Goal: Transaction & Acquisition: Book appointment/travel/reservation

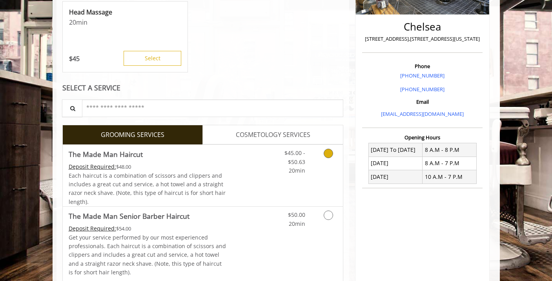
scroll to position [173, 0]
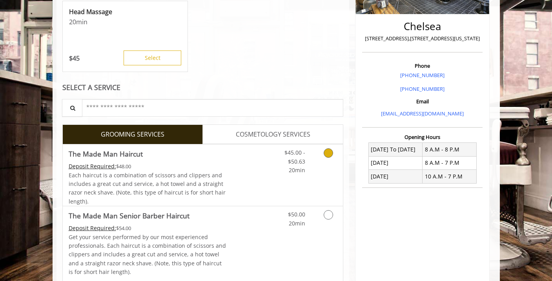
click at [292, 181] on div "$45.00 - $50.63 20min" at bounding box center [307, 176] width 70 height 62
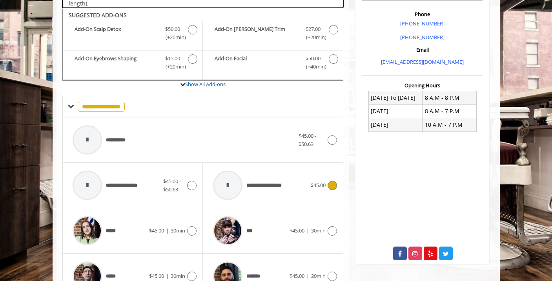
scroll to position [231, 0]
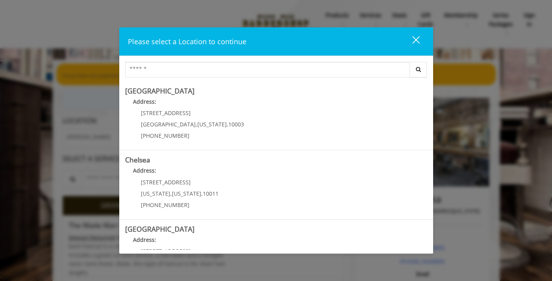
click at [419, 44] on button "close" at bounding box center [411, 41] width 27 height 16
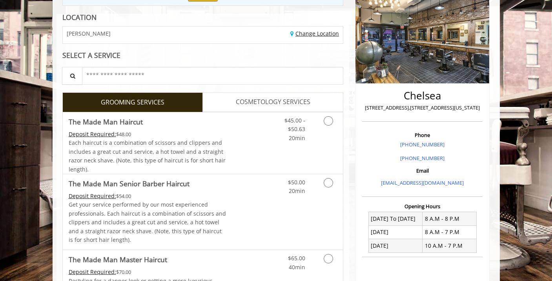
scroll to position [91, 0]
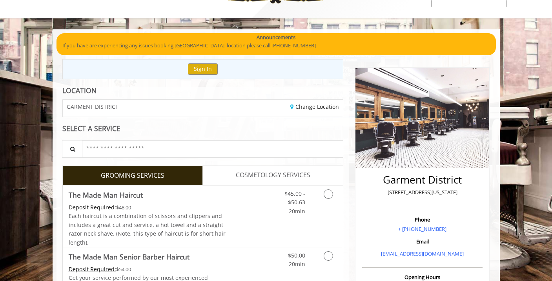
scroll to position [30, 0]
click at [325, 218] on div "$45.00 - $50.63 20min" at bounding box center [307, 217] width 70 height 62
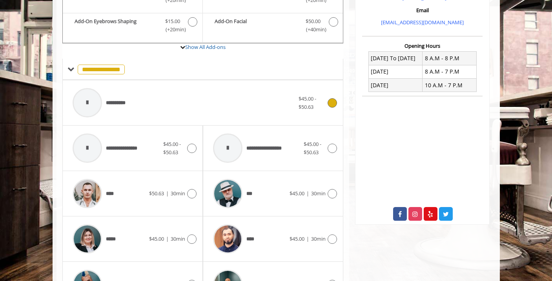
scroll to position [262, 0]
click at [232, 107] on div "**********" at bounding box center [184, 102] width 230 height 37
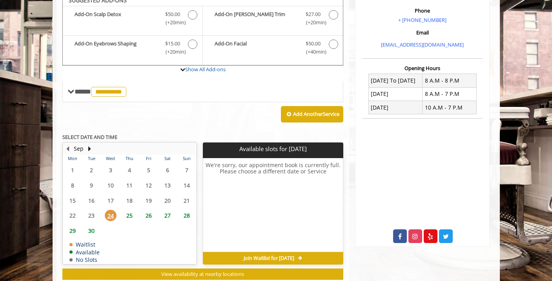
scroll to position [241, 0]
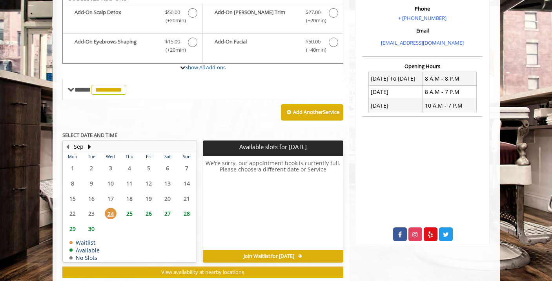
click at [182, 211] on span "28" at bounding box center [187, 213] width 12 height 11
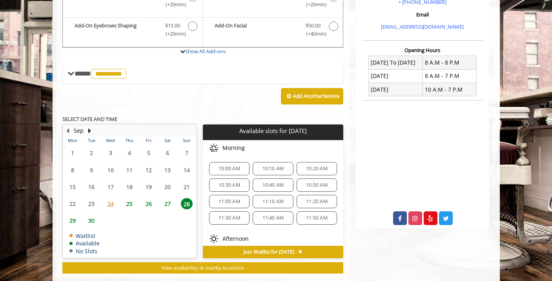
scroll to position [269, 0]
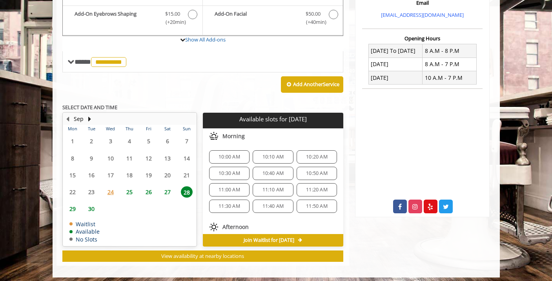
click at [165, 187] on span "27" at bounding box center [168, 192] width 12 height 11
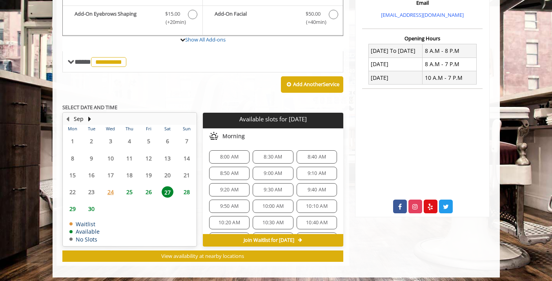
click at [71, 204] on span "29" at bounding box center [73, 208] width 12 height 11
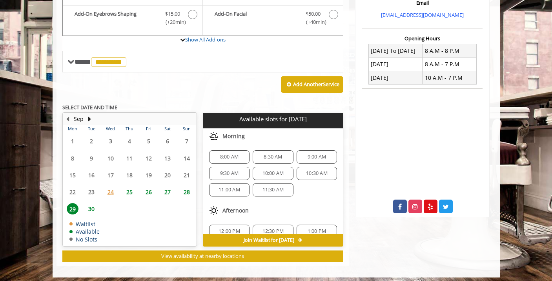
click at [184, 188] on span "28" at bounding box center [187, 192] width 12 height 11
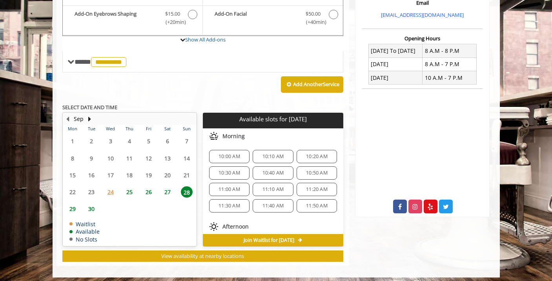
scroll to position [0, 0]
click at [223, 154] on span "10:00 AM" at bounding box center [229, 157] width 22 height 6
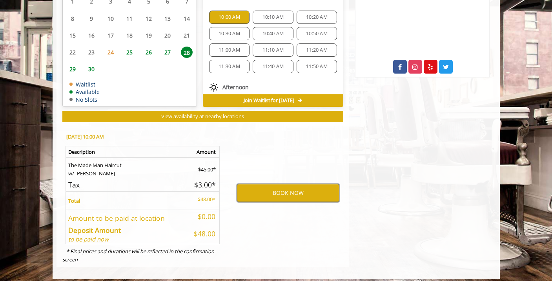
scroll to position [409, 0]
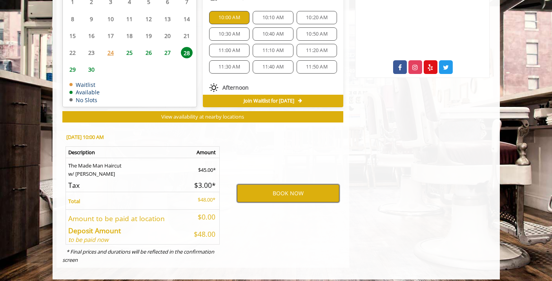
click at [279, 189] on button "BOOK NOW" at bounding box center [288, 194] width 102 height 18
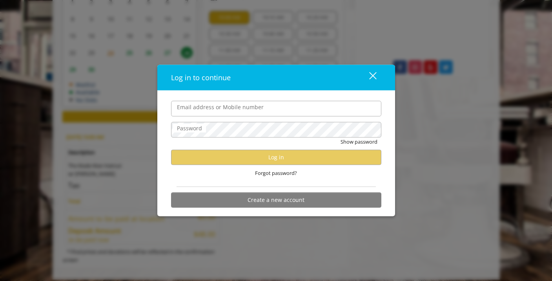
click at [376, 71] on button "close" at bounding box center [367, 77] width 27 height 16
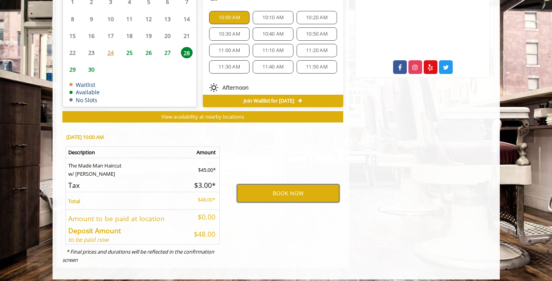
click at [267, 188] on button "BOOK NOW" at bounding box center [288, 194] width 102 height 18
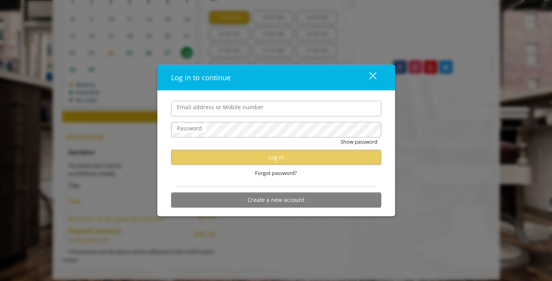
click at [373, 73] on div "close" at bounding box center [368, 78] width 16 height 12
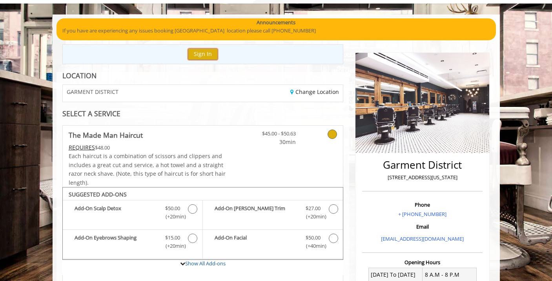
scroll to position [54, 0]
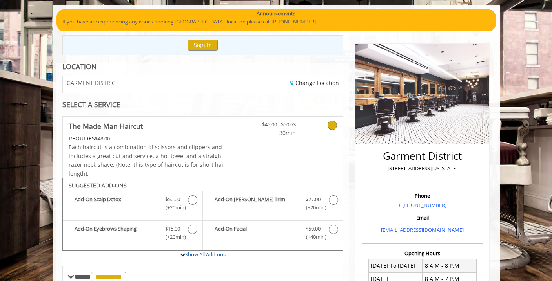
click at [151, 138] on div "REQUIRES $48.00" at bounding box center [148, 138] width 158 height 9
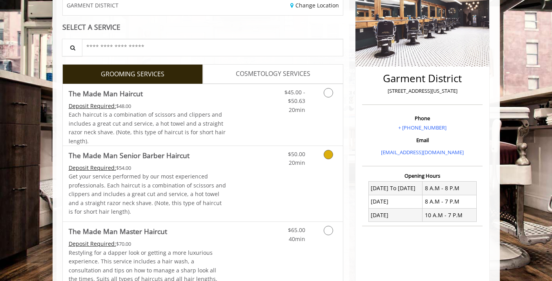
scroll to position [131, 0]
click at [260, 115] on link "Discounted Price" at bounding box center [249, 116] width 47 height 62
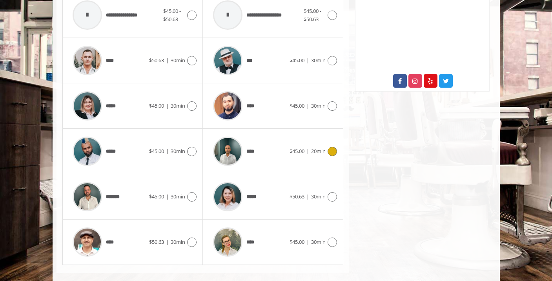
scroll to position [395, 0]
click at [171, 239] on span "30min" at bounding box center [178, 242] width 15 height 7
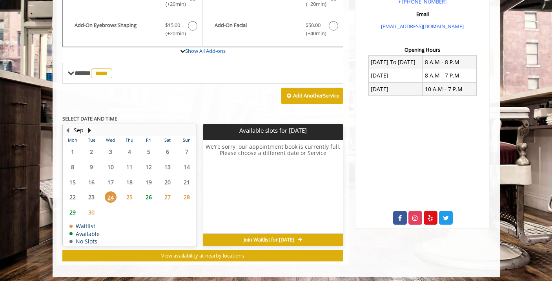
scroll to position [258, 0]
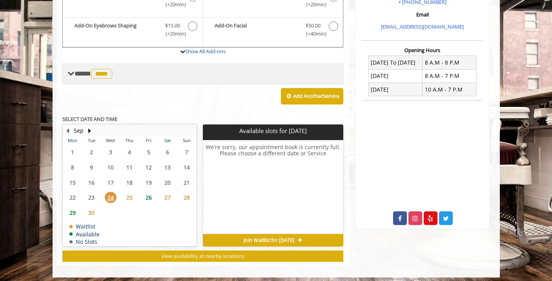
click at [146, 71] on div "**** **** ********" at bounding box center [202, 73] width 281 height 21
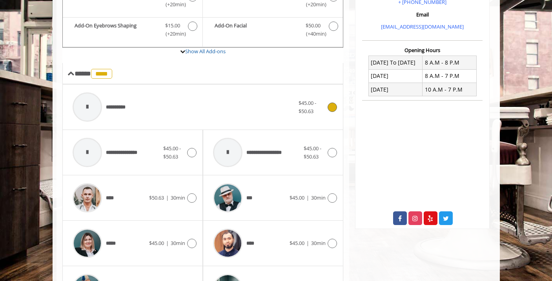
click at [154, 113] on div "**********" at bounding box center [184, 107] width 230 height 37
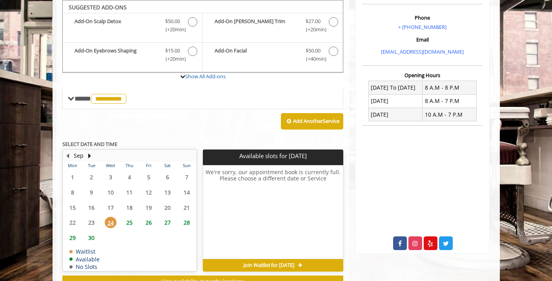
scroll to position [231, 0]
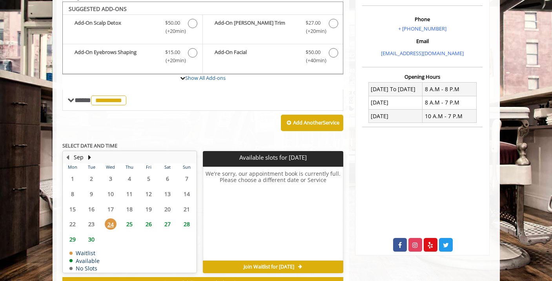
click at [189, 220] on span "28" at bounding box center [187, 224] width 12 height 11
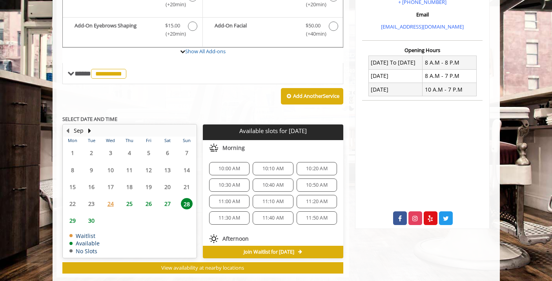
scroll to position [269, 0]
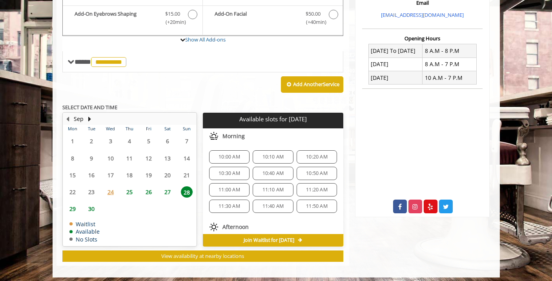
click at [69, 205] on span "29" at bounding box center [73, 208] width 12 height 11
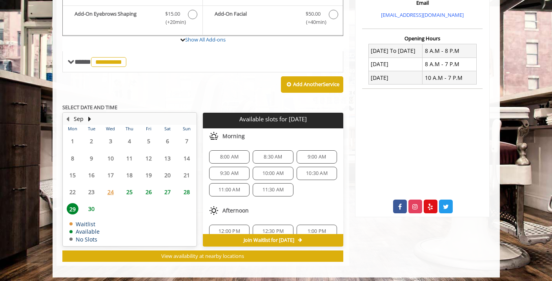
click at [189, 189] on span "28" at bounding box center [187, 192] width 12 height 11
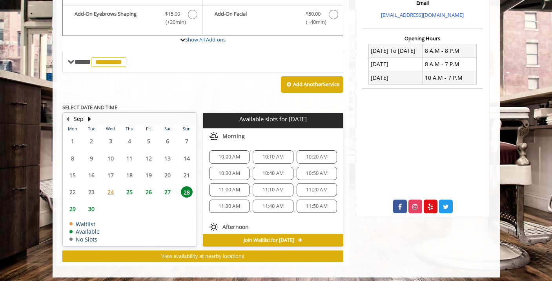
click at [232, 154] on span "10:00 AM" at bounding box center [229, 157] width 22 height 6
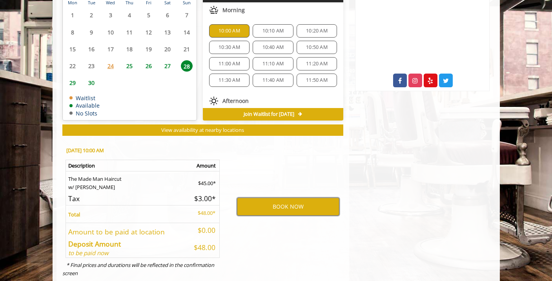
scroll to position [390, 0]
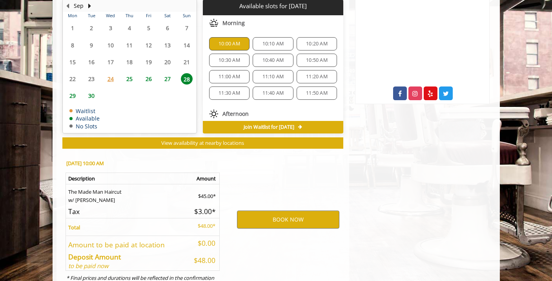
click at [270, 41] on span "10:10 AM" at bounding box center [273, 44] width 22 height 6
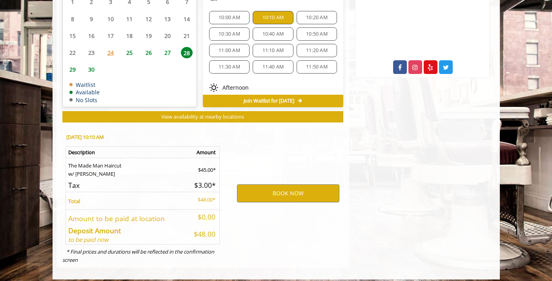
click at [266, 33] on span "10:40 AM" at bounding box center [273, 34] width 22 height 6
click at [224, 49] on span "11:00 AM" at bounding box center [229, 50] width 22 height 6
click at [254, 51] on div "11:10 AM" at bounding box center [272, 50] width 40 height 13
click at [235, 66] on span "11:30 AM" at bounding box center [229, 67] width 22 height 6
click at [262, 65] on span "11:40 AM" at bounding box center [273, 67] width 22 height 6
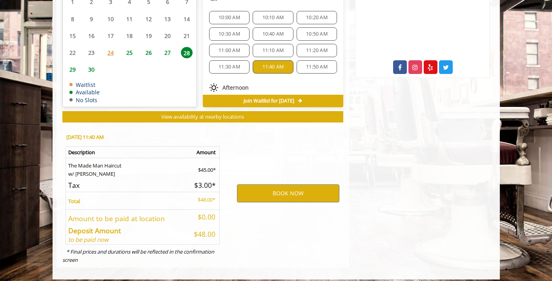
click at [320, 64] on span "11:50 AM" at bounding box center [317, 67] width 22 height 6
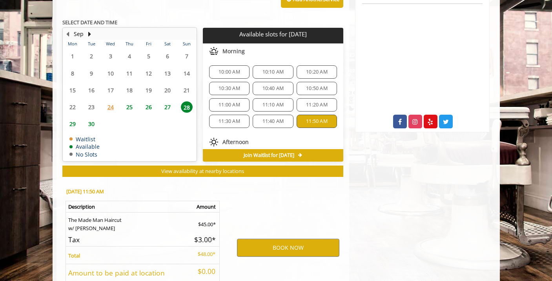
click at [308, 70] on span "10:20 AM" at bounding box center [317, 72] width 22 height 6
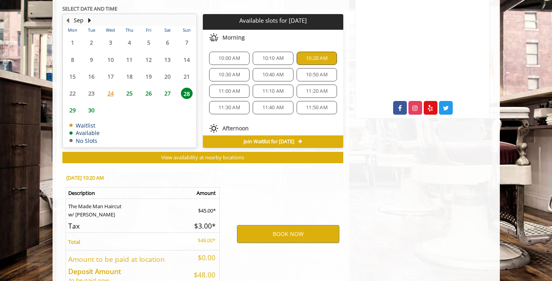
scroll to position [354, 0]
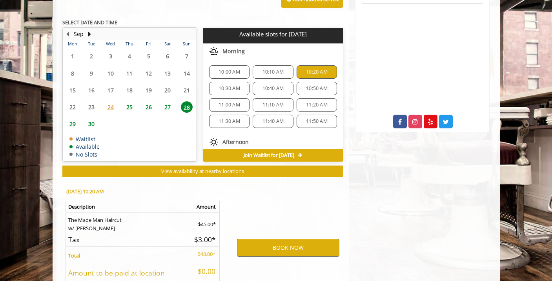
click at [70, 120] on span "29" at bounding box center [73, 123] width 12 height 11
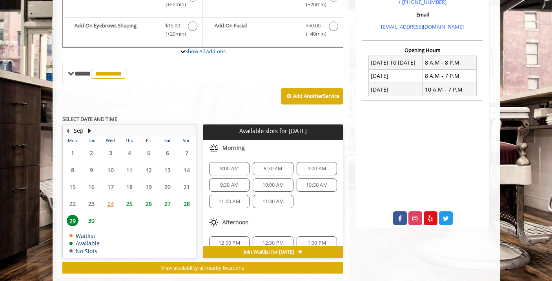
scroll to position [269, 0]
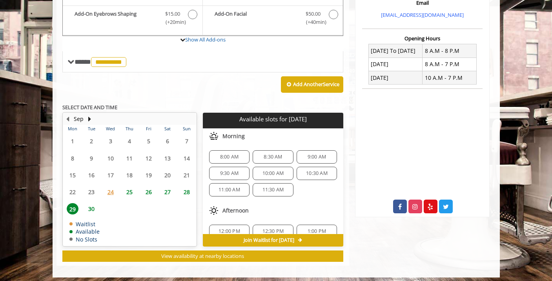
click at [226, 156] on span "8:00 AM" at bounding box center [229, 157] width 18 height 6
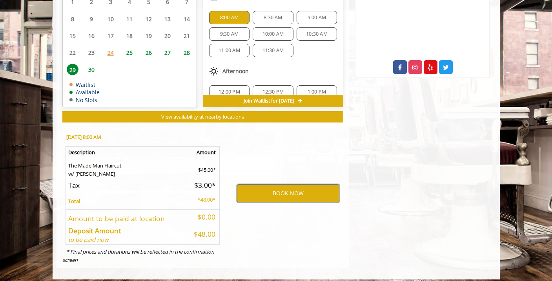
scroll to position [395, 0]
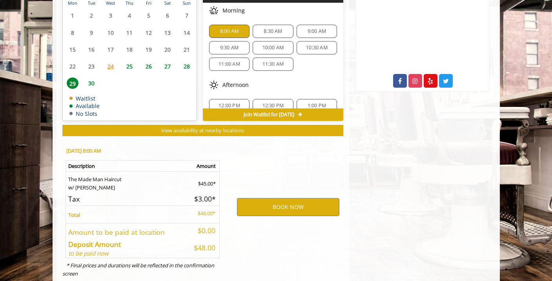
click at [272, 41] on div "10:00 AM" at bounding box center [272, 47] width 40 height 13
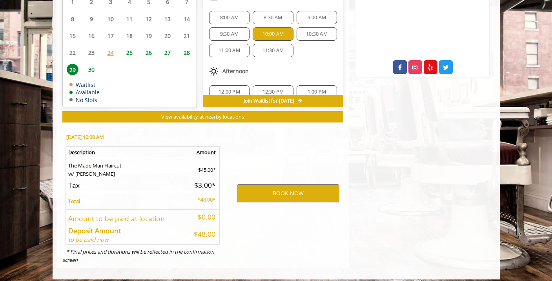
click at [305, 23] on div "8:00 AM 8:30 AM 9:00 AM 9:30 AM 10:00 AM 10:30 AM 11:00 AM 11:30 AM" at bounding box center [273, 34] width 140 height 59
click at [91, 64] on span "30" at bounding box center [91, 69] width 12 height 11
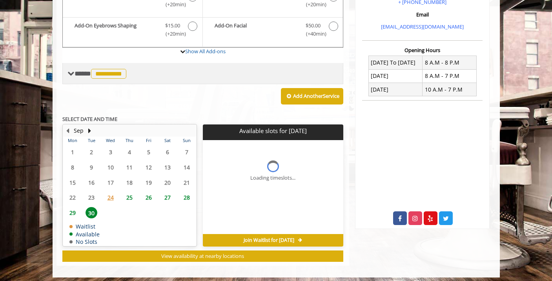
scroll to position [269, 0]
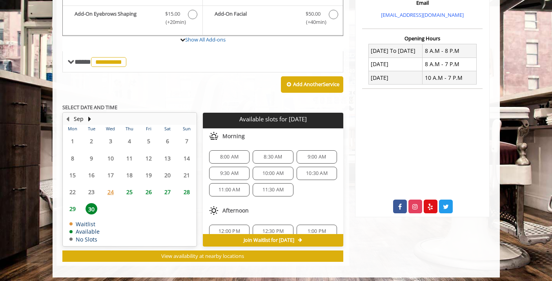
click at [110, 193] on span "24" at bounding box center [111, 192] width 12 height 11
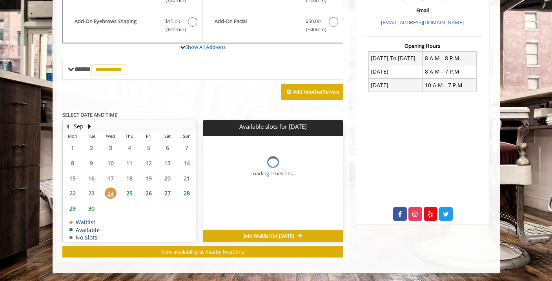
scroll to position [258, 0]
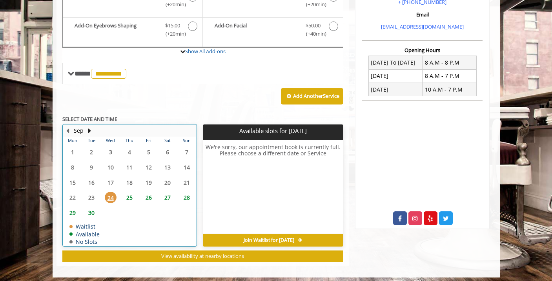
click at [158, 197] on td "27" at bounding box center [167, 198] width 19 height 15
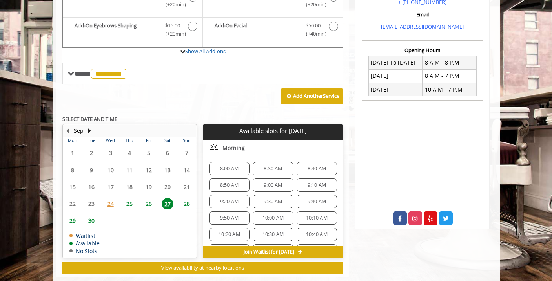
scroll to position [269, 0]
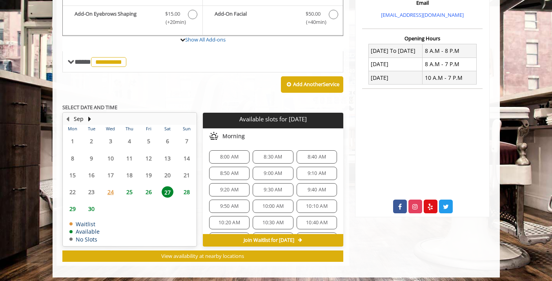
click at [188, 187] on span "28" at bounding box center [187, 192] width 12 height 11
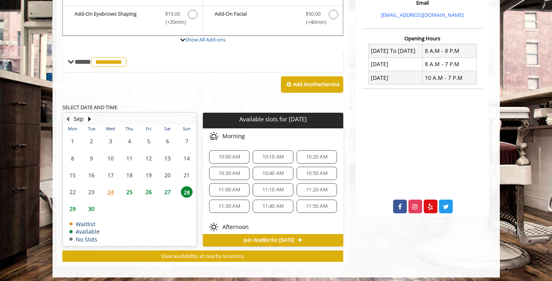
click at [223, 154] on span "10:00 AM" at bounding box center [229, 157] width 22 height 6
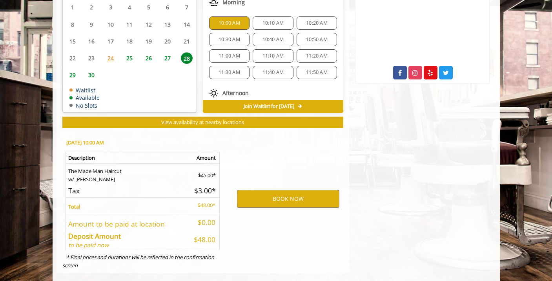
scroll to position [409, 0]
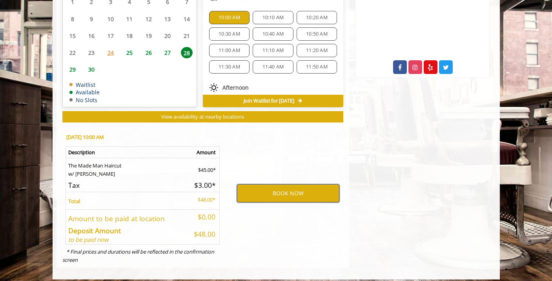
click at [284, 189] on button "BOOK NOW" at bounding box center [288, 194] width 102 height 18
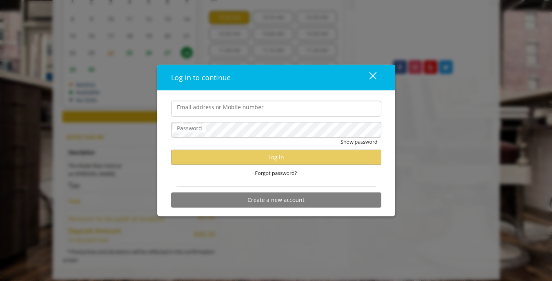
click at [374, 77] on div "close" at bounding box center [368, 78] width 16 height 12
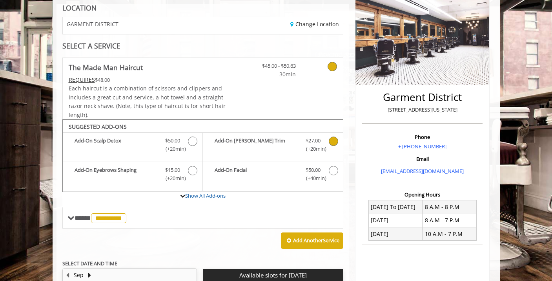
scroll to position [118, 0]
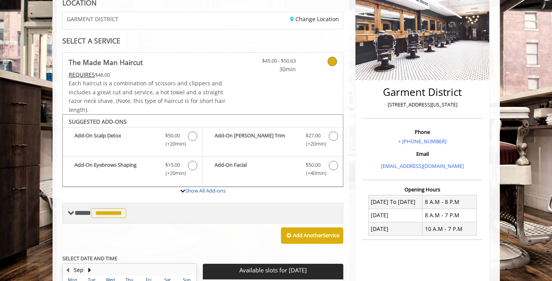
click at [190, 214] on div "**********" at bounding box center [202, 213] width 281 height 21
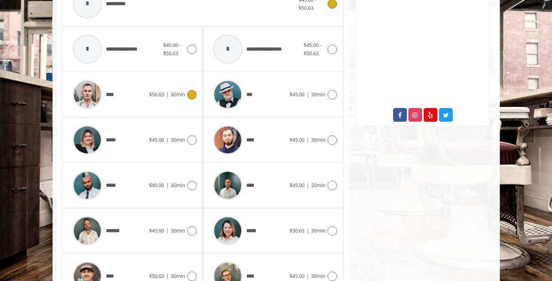
scroll to position [359, 0]
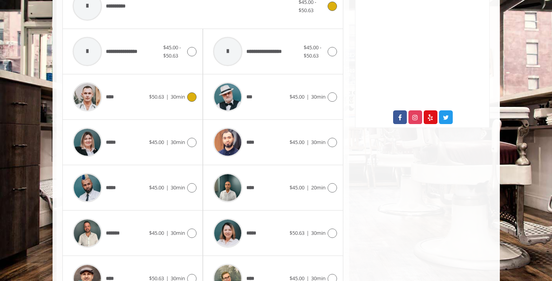
click at [151, 95] on span "$50.63" at bounding box center [156, 96] width 15 height 7
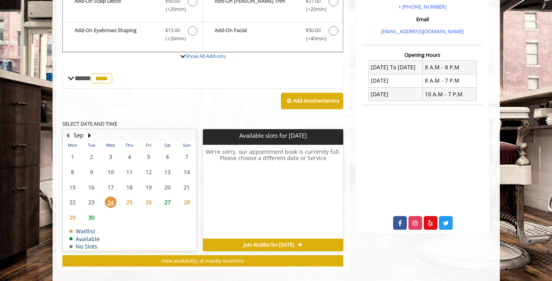
scroll to position [256, 0]
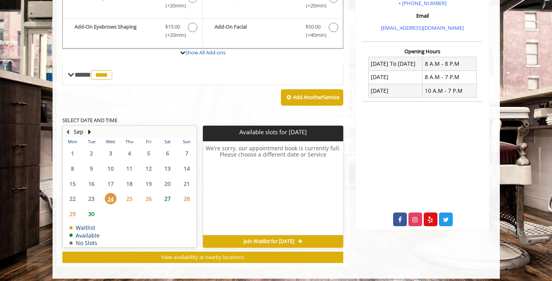
click at [162, 195] on span "27" at bounding box center [168, 198] width 12 height 11
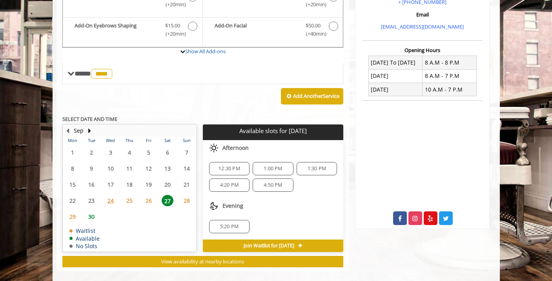
scroll to position [263, 0]
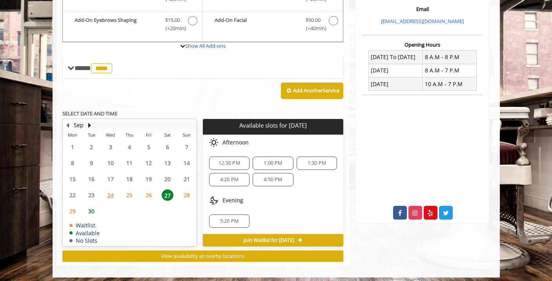
click at [94, 206] on span "30" at bounding box center [91, 211] width 12 height 11
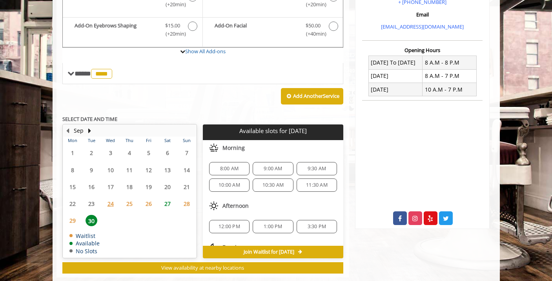
scroll to position [269, 0]
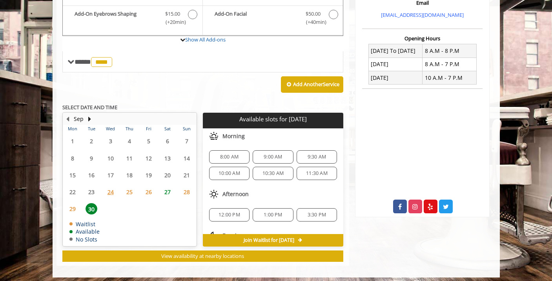
click at [165, 189] on span "27" at bounding box center [168, 192] width 12 height 11
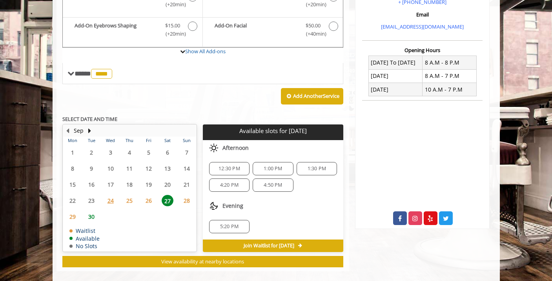
scroll to position [263, 0]
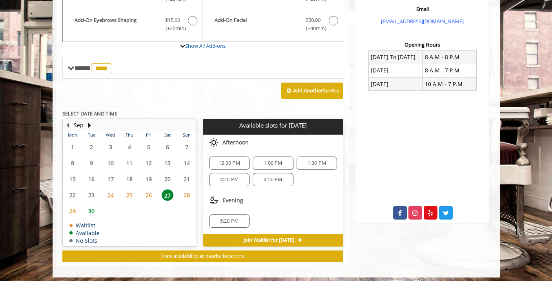
click at [238, 218] on span "5:20 PM" at bounding box center [229, 221] width 18 height 6
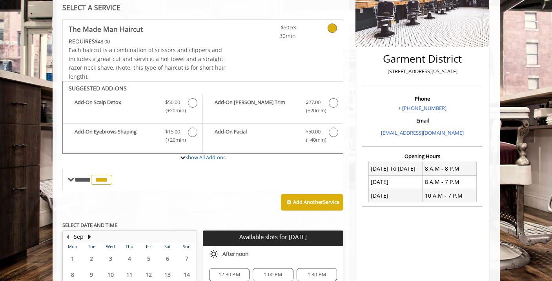
scroll to position [143, 0]
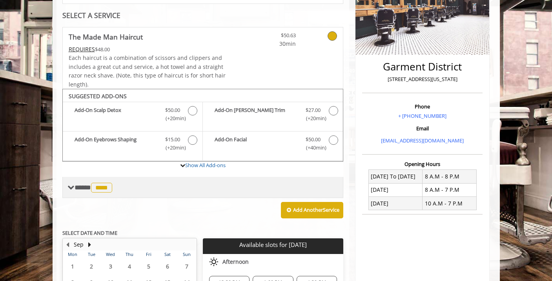
click at [168, 188] on div "**** **** ********" at bounding box center [202, 187] width 281 height 21
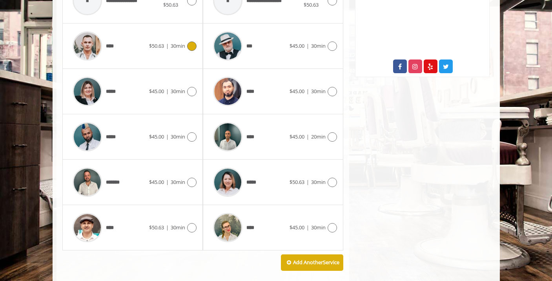
scroll to position [413, 0]
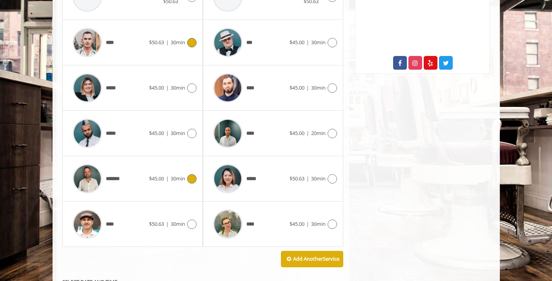
click at [163, 187] on div "******* $45.00 | 30min" at bounding box center [133, 178] width 128 height 37
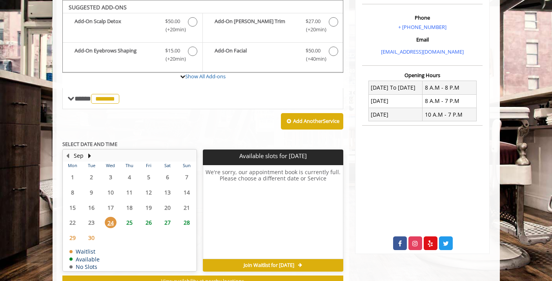
scroll to position [231, 0]
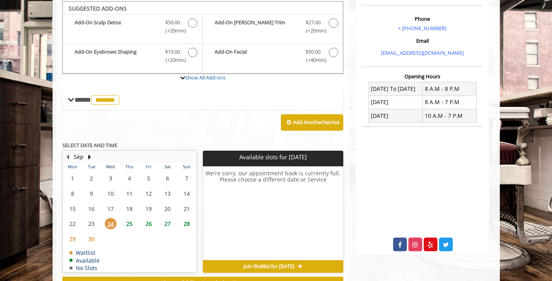
click at [154, 221] on span "26" at bounding box center [149, 223] width 12 height 11
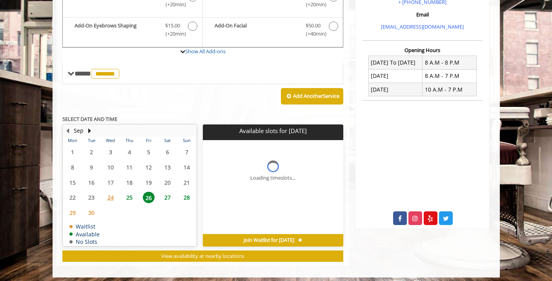
scroll to position [269, 0]
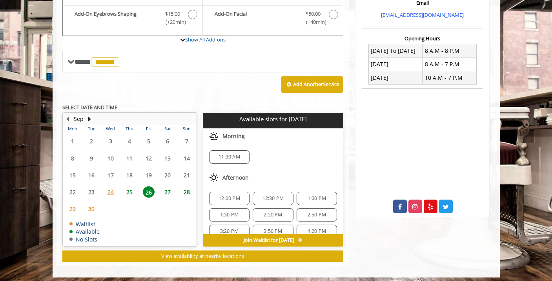
click at [166, 187] on span "27" at bounding box center [168, 192] width 12 height 11
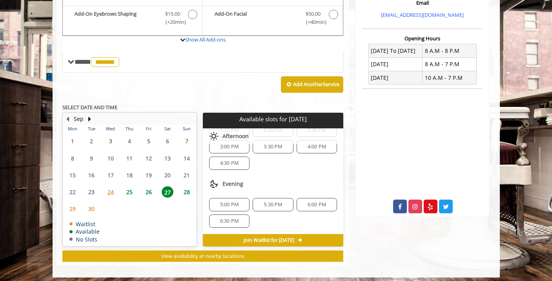
scroll to position [118, 0]
click at [187, 187] on span "28" at bounding box center [187, 192] width 12 height 11
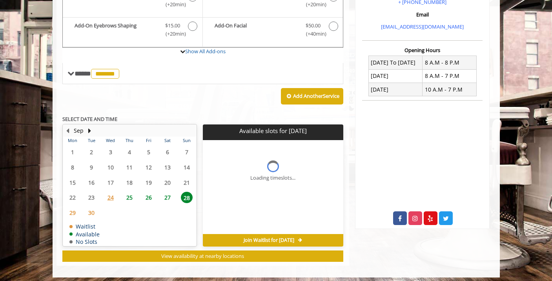
scroll to position [269, 0]
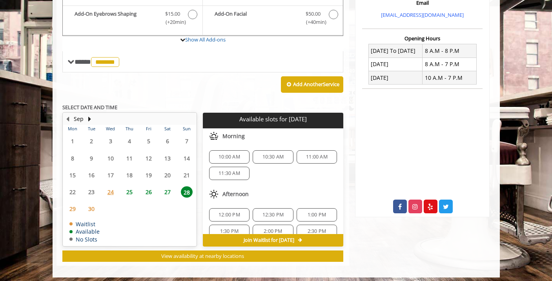
click at [234, 156] on span "10:00 AM" at bounding box center [229, 157] width 22 height 6
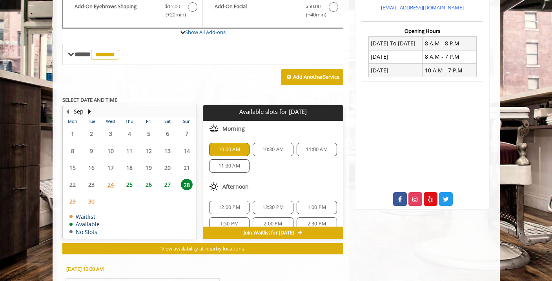
scroll to position [217, 0]
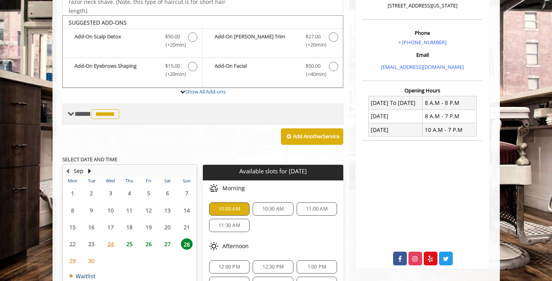
click at [181, 114] on div "**** ******* ********" at bounding box center [202, 113] width 281 height 21
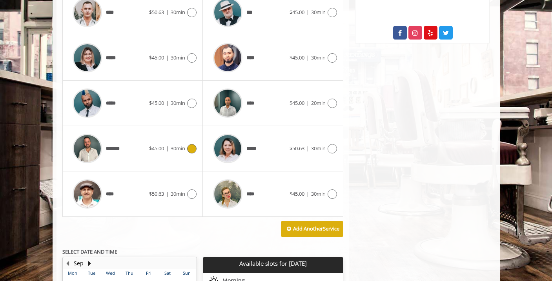
scroll to position [444, 0]
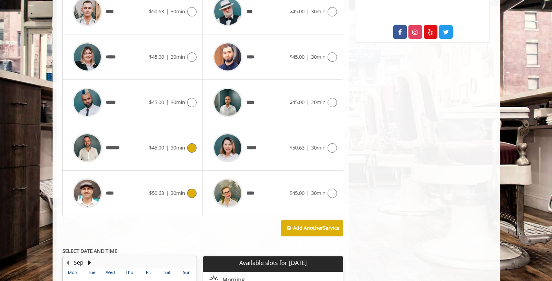
click at [168, 190] on span "|" at bounding box center [167, 193] width 3 height 7
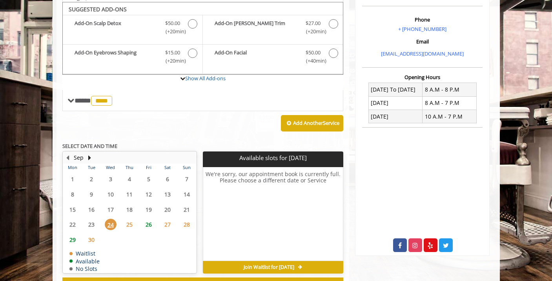
scroll to position [232, 0]
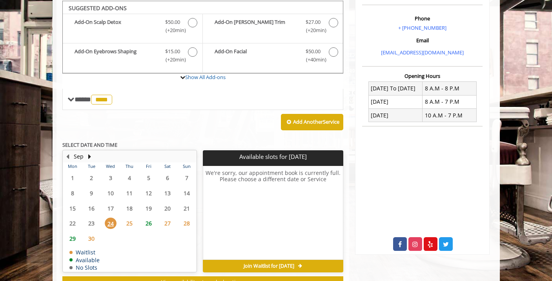
click at [73, 233] on span "29" at bounding box center [73, 238] width 12 height 11
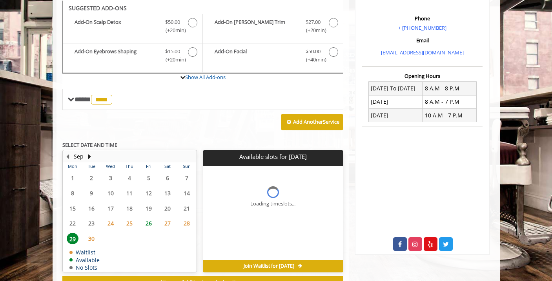
scroll to position [258, 0]
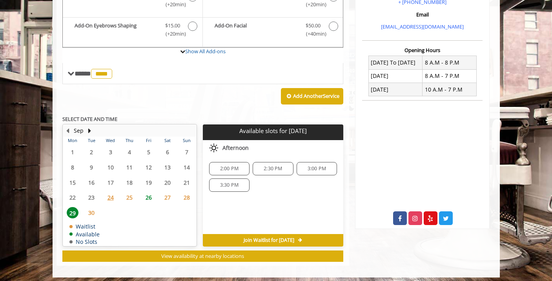
click at [240, 169] on div "2:00 PM" at bounding box center [229, 168] width 40 height 13
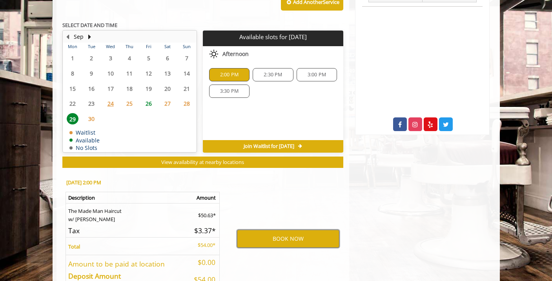
scroll to position [346, 0]
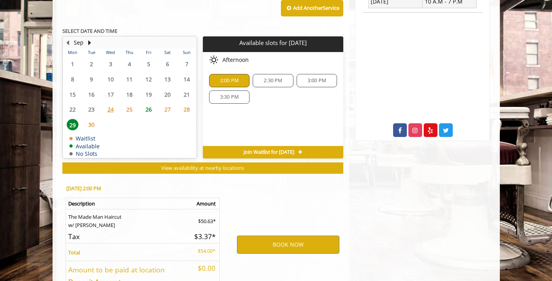
click at [149, 105] on span "26" at bounding box center [149, 109] width 12 height 11
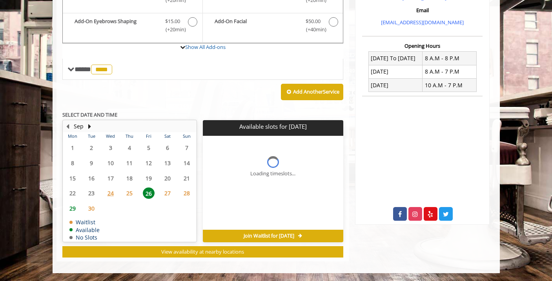
scroll to position [258, 0]
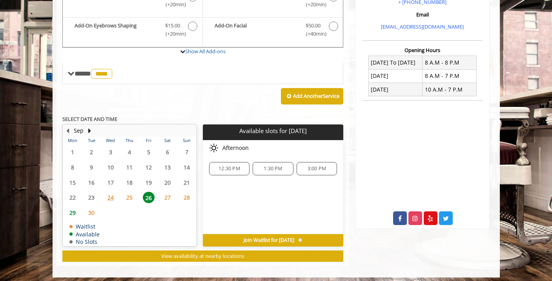
click at [318, 167] on span "3:00 PM" at bounding box center [316, 169] width 18 height 6
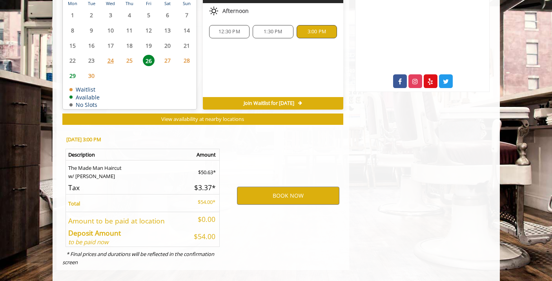
scroll to position [397, 0]
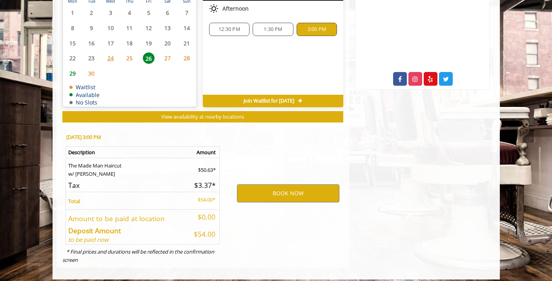
click at [75, 70] on span "29" at bounding box center [73, 73] width 12 height 11
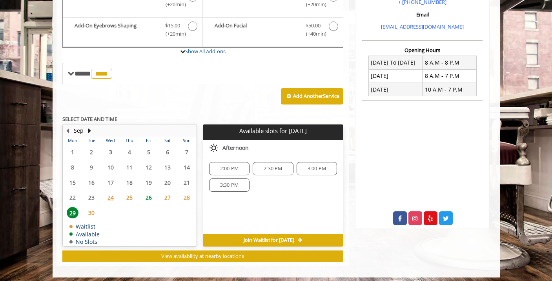
scroll to position [257, 0]
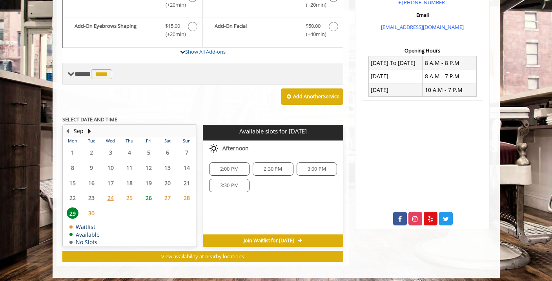
click at [84, 72] on span "**** **** ********" at bounding box center [94, 74] width 40 height 7
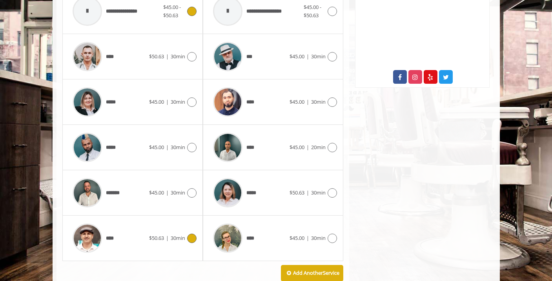
scroll to position [407, 0]
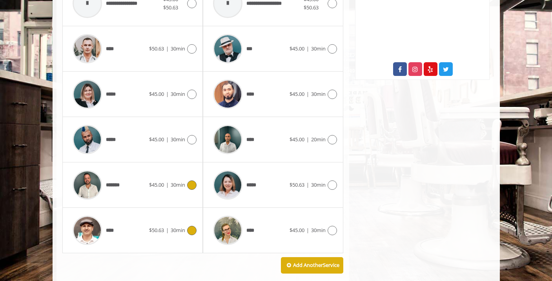
click at [126, 182] on span "*******" at bounding box center [116, 186] width 21 height 8
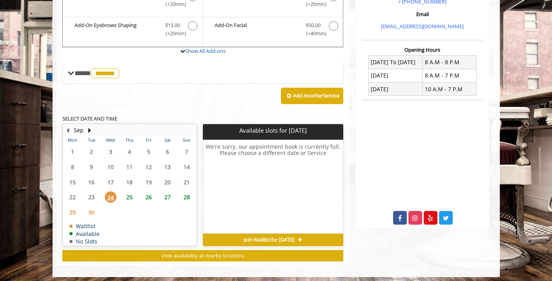
scroll to position [258, 0]
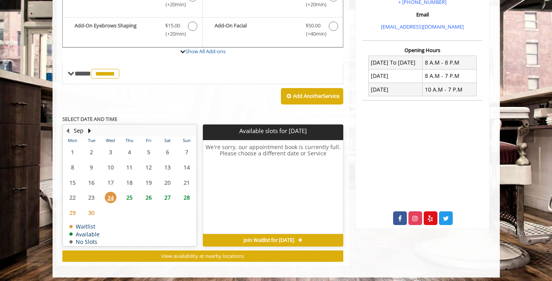
click at [189, 194] on span "28" at bounding box center [187, 197] width 12 height 11
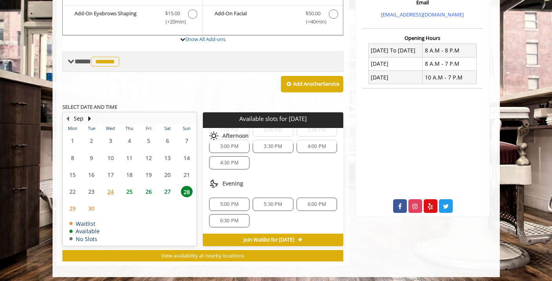
scroll to position [269, 0]
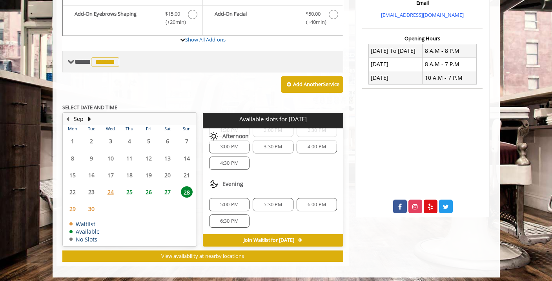
click at [172, 51] on div "**** ******* ********" at bounding box center [202, 61] width 281 height 21
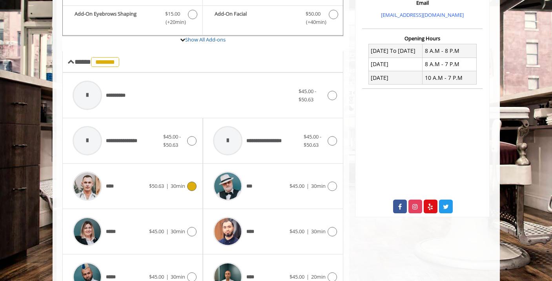
click at [168, 190] on div "**** $50.63 | 30min" at bounding box center [133, 186] width 128 height 37
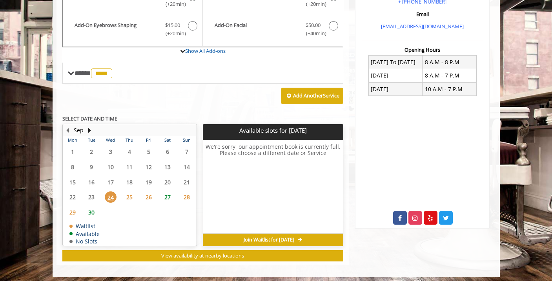
scroll to position [258, 0]
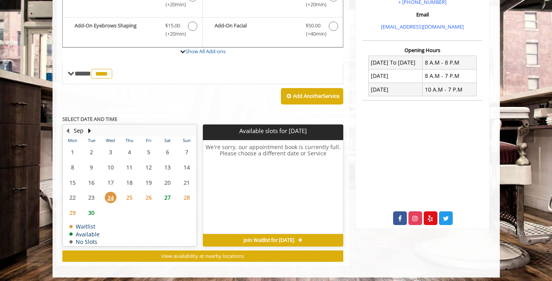
click at [169, 194] on span "27" at bounding box center [168, 197] width 12 height 11
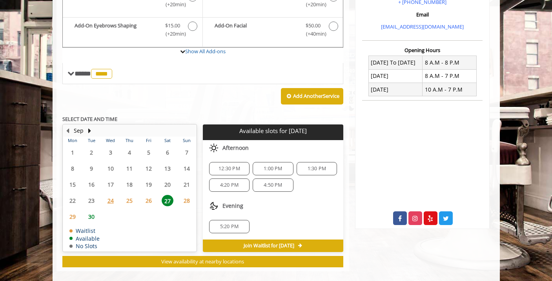
scroll to position [263, 0]
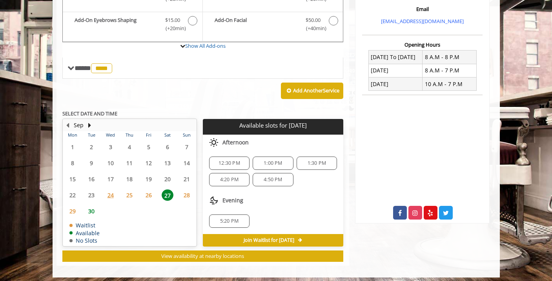
click at [236, 177] on span "4:20 PM" at bounding box center [229, 180] width 18 height 6
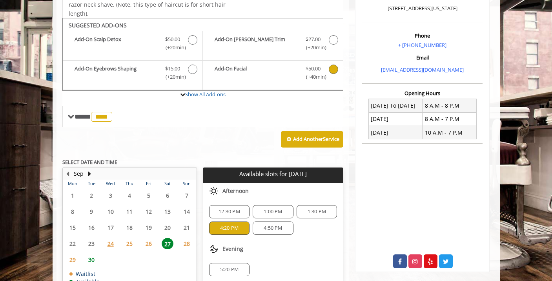
scroll to position [214, 0]
